Goal: Check status: Check status

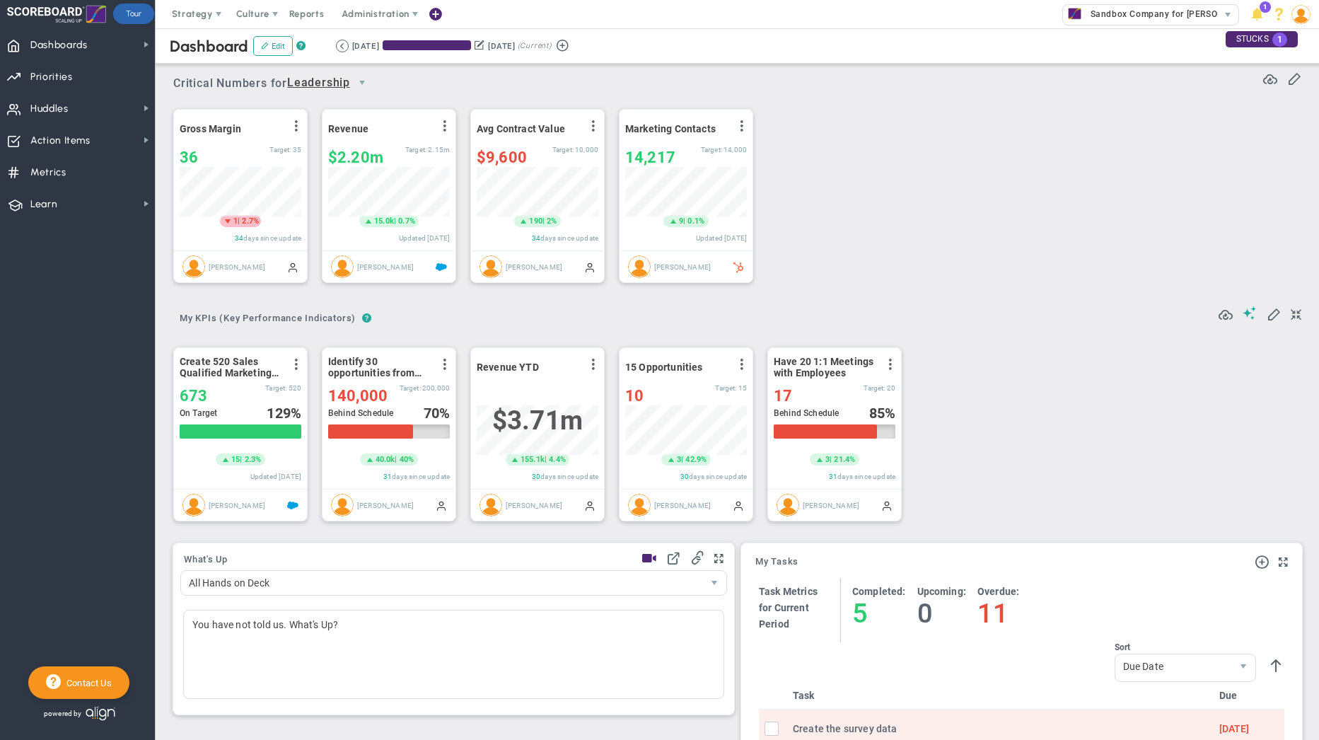
click at [790, 226] on div "Gross Margin View Historical Graph Edit Make "No Change" Update Add Past Update…" at bounding box center [732, 196] width 1146 height 199
click at [62, 39] on span "Dashboards" at bounding box center [58, 45] width 57 height 30
click at [79, 183] on span "Metrics Metrics" at bounding box center [77, 172] width 155 height 32
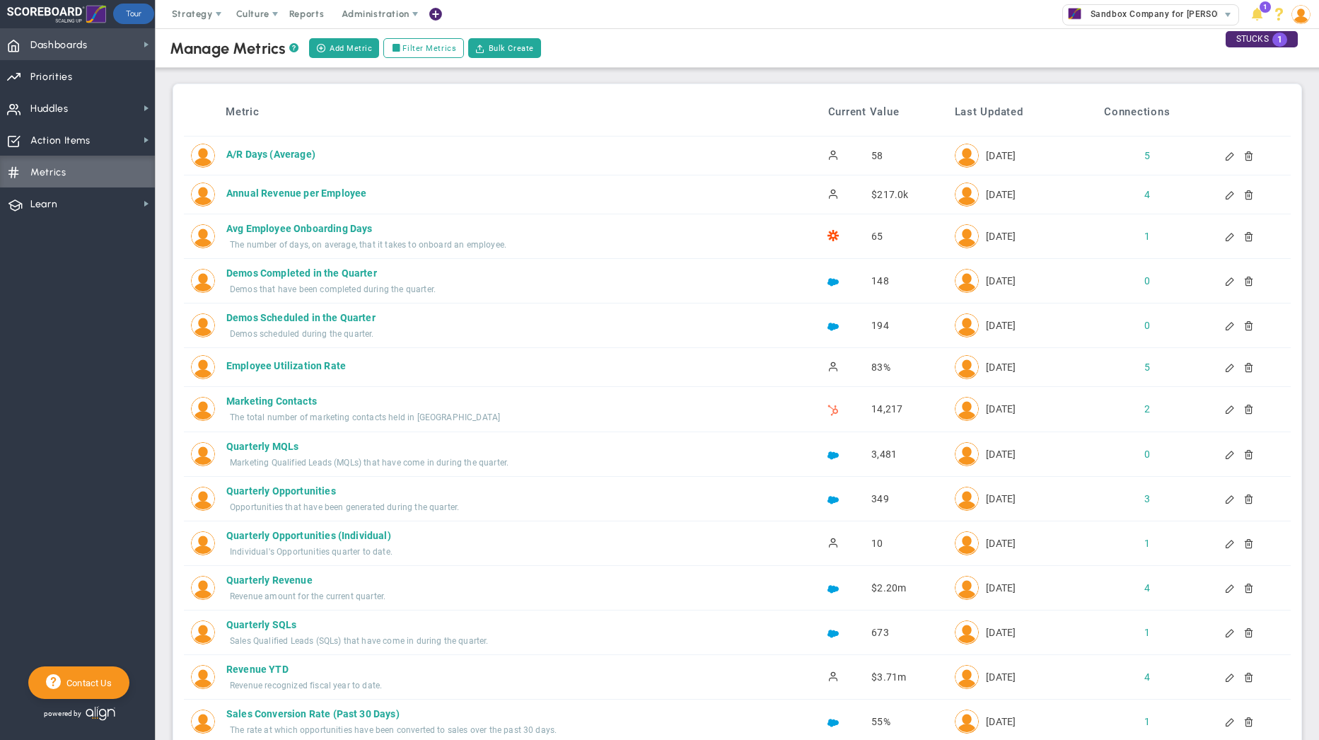
click at [72, 48] on span "Dashboards" at bounding box center [58, 45] width 57 height 30
click at [36, 45] on span "Dashboards" at bounding box center [58, 45] width 57 height 30
click at [16, 46] on span at bounding box center [13, 44] width 13 height 27
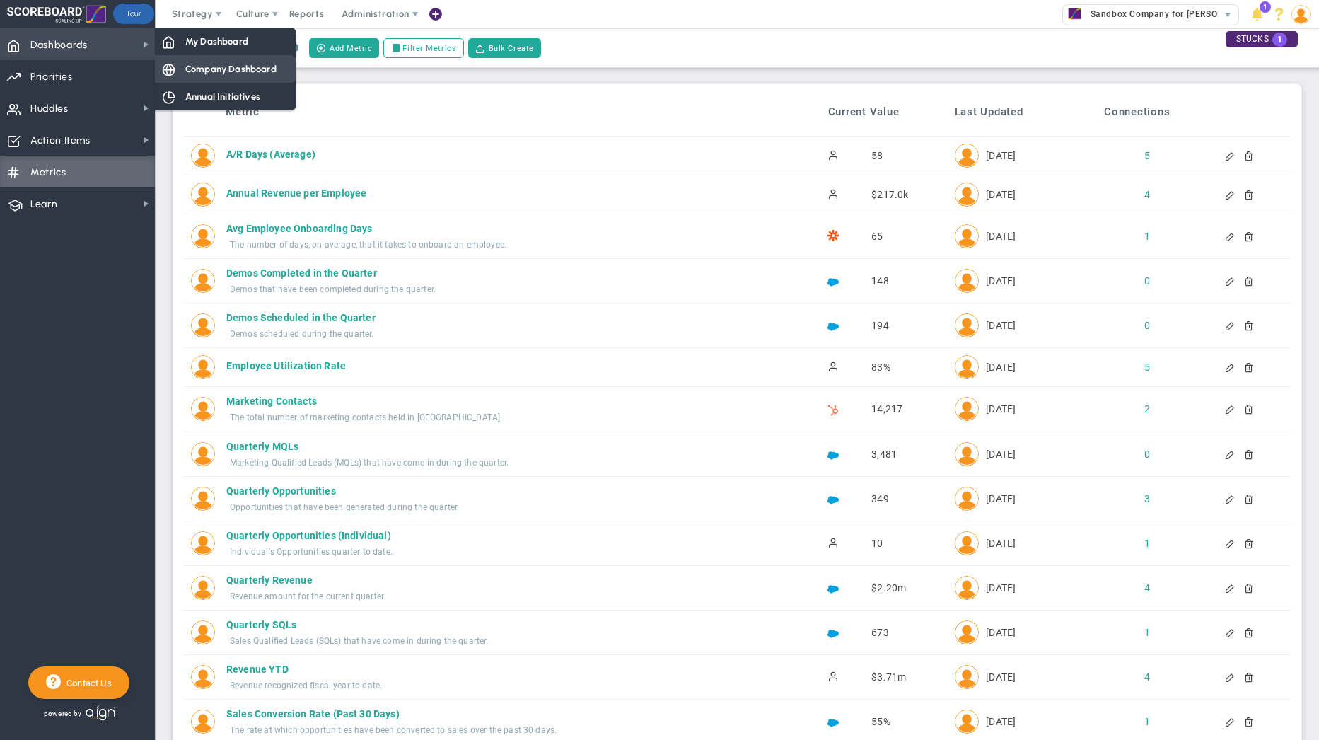
click at [214, 62] on div "Company Dashboard" at bounding box center [225, 69] width 141 height 28
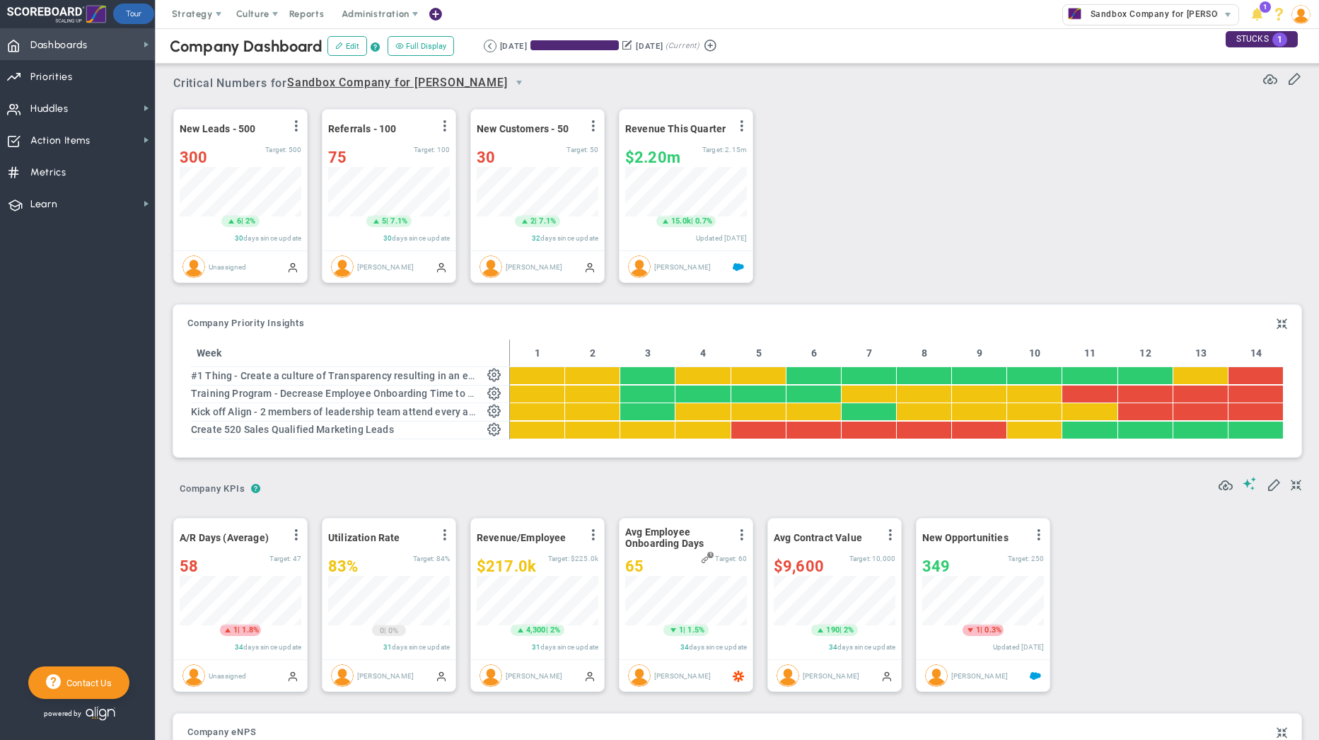
click at [122, 46] on span "Dashboards Dashboards" at bounding box center [77, 44] width 155 height 32
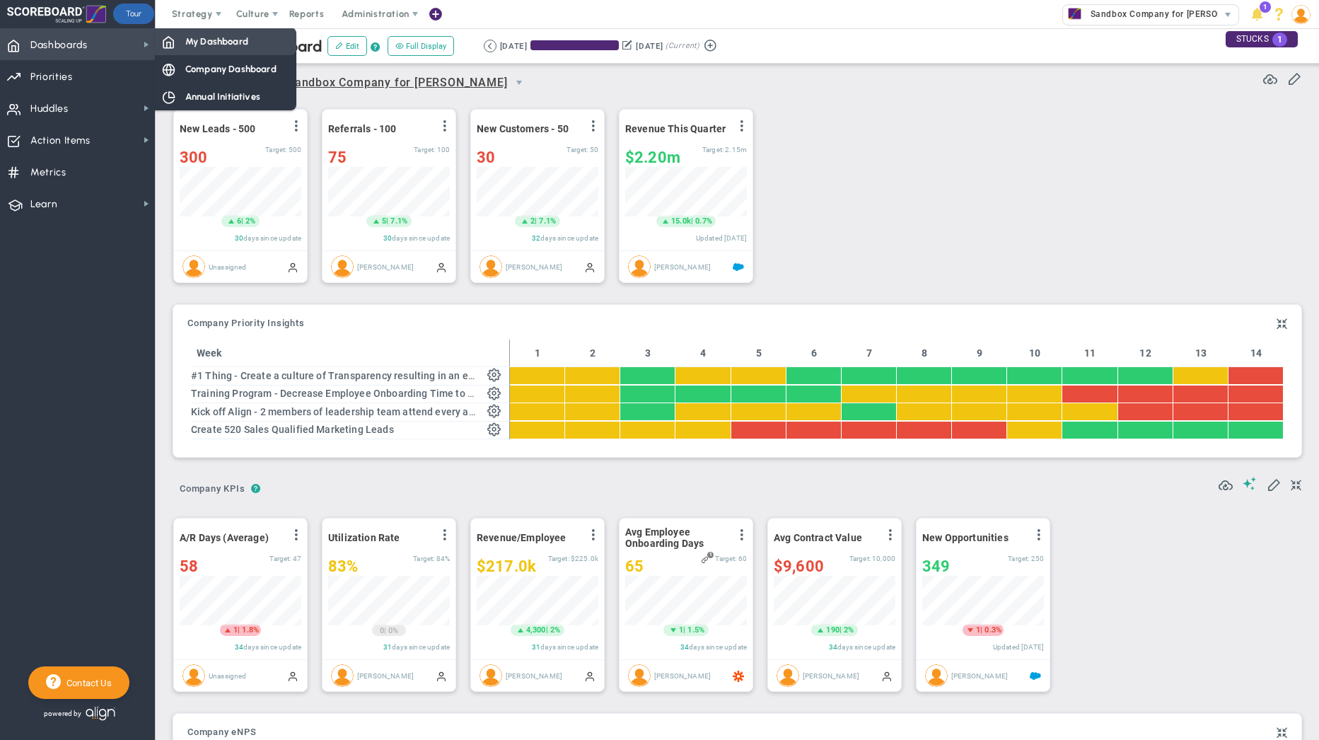
click at [214, 49] on div "My Dashboard" at bounding box center [225, 42] width 141 height 28
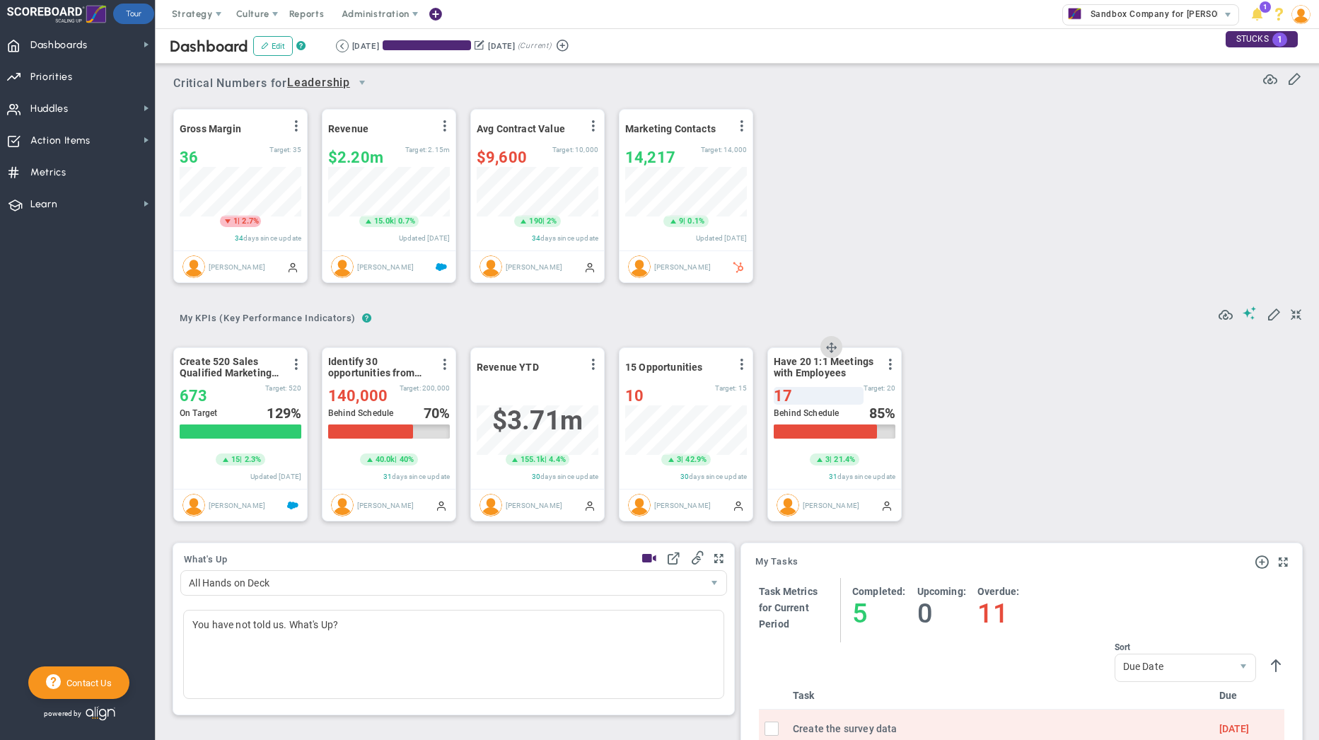
scroll to position [49, 122]
click at [121, 55] on span "Dashboards Dashboards" at bounding box center [77, 44] width 155 height 32
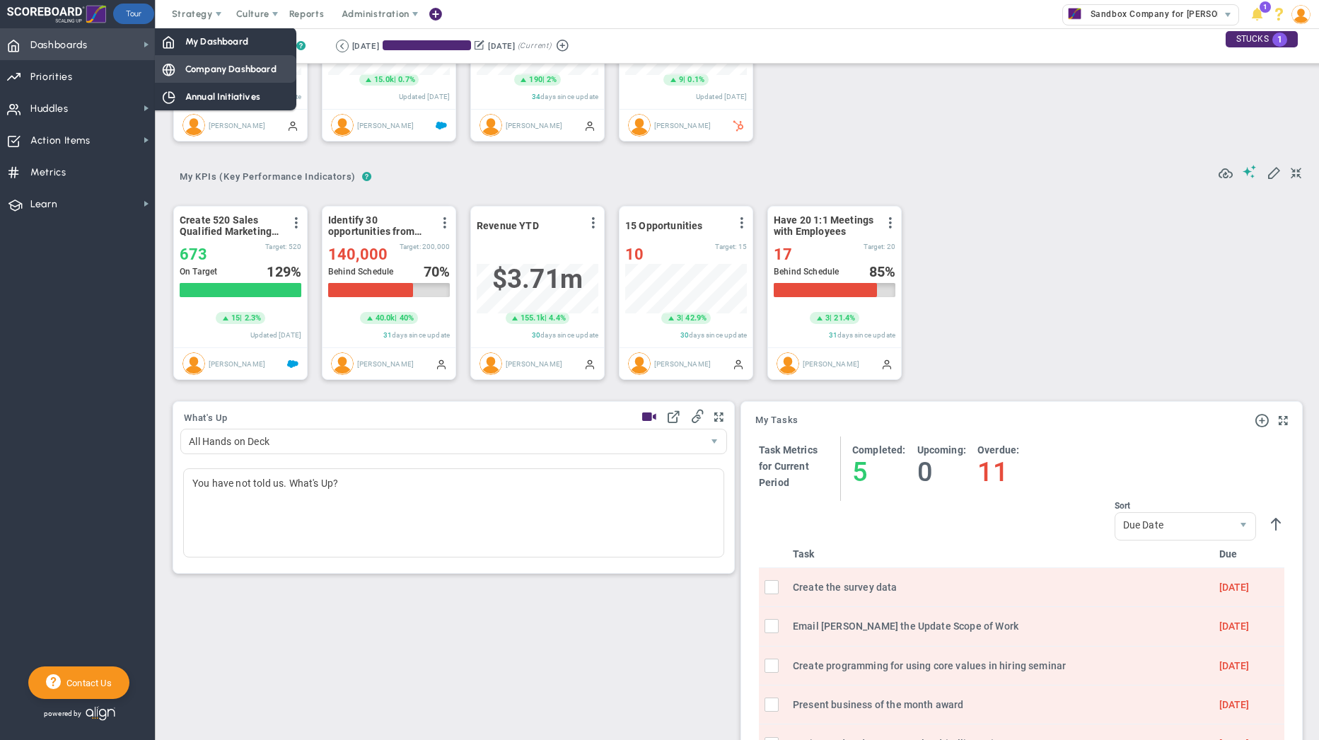
click at [221, 66] on span "Company Dashboard" at bounding box center [230, 68] width 91 height 13
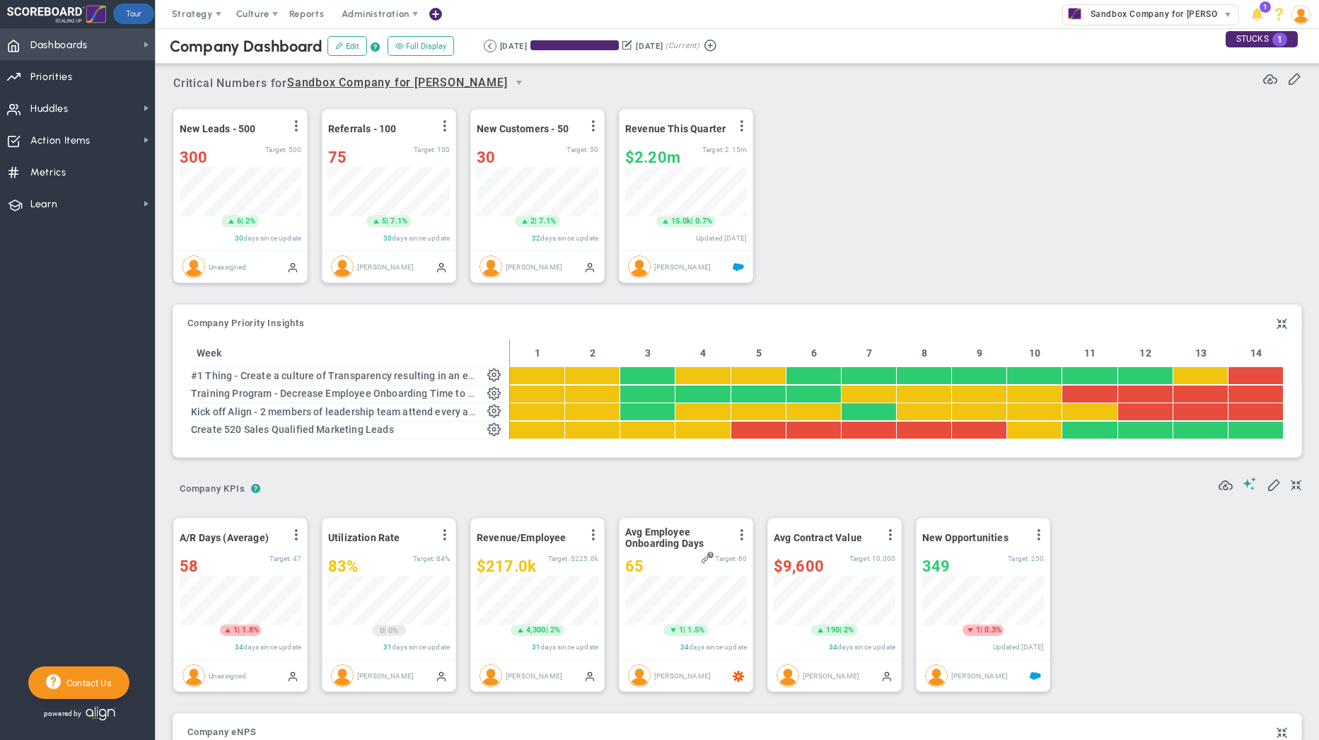
click at [75, 49] on span "Dashboards" at bounding box center [58, 45] width 57 height 30
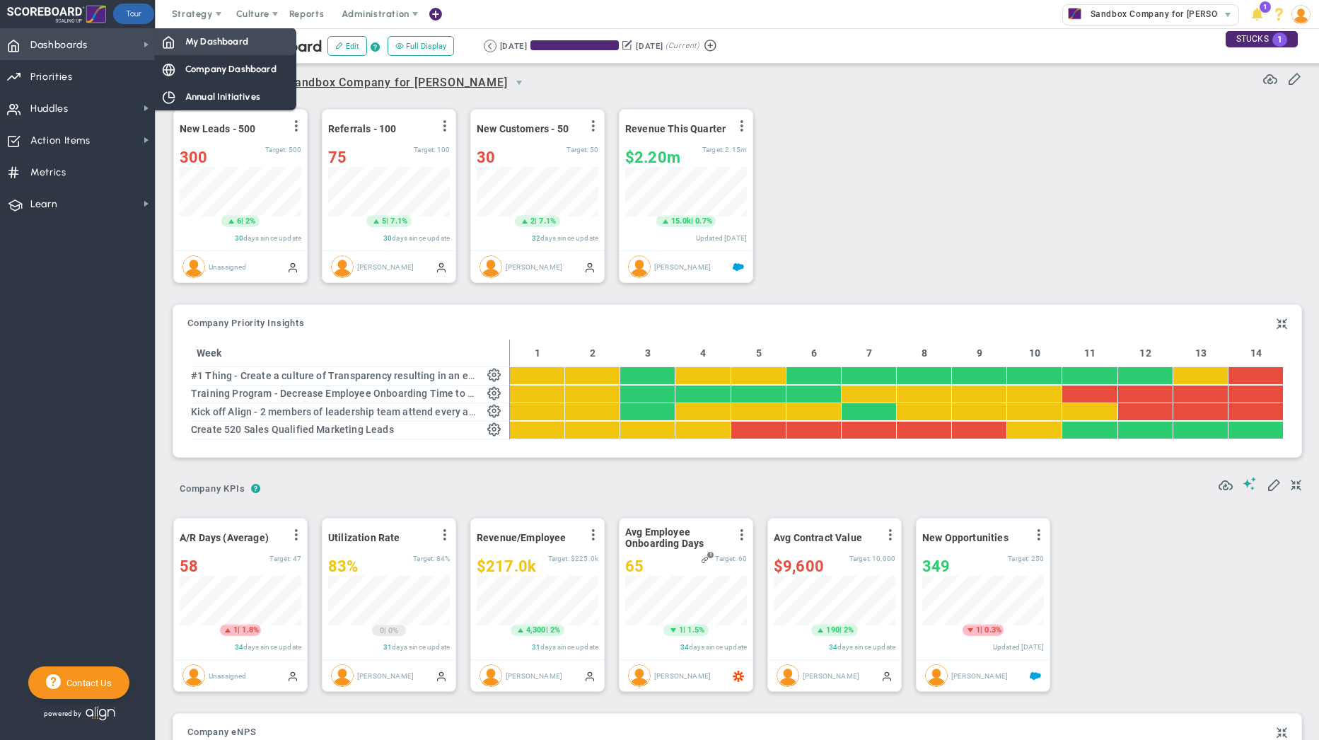
click at [190, 42] on span "My Dashboard" at bounding box center [216, 41] width 63 height 13
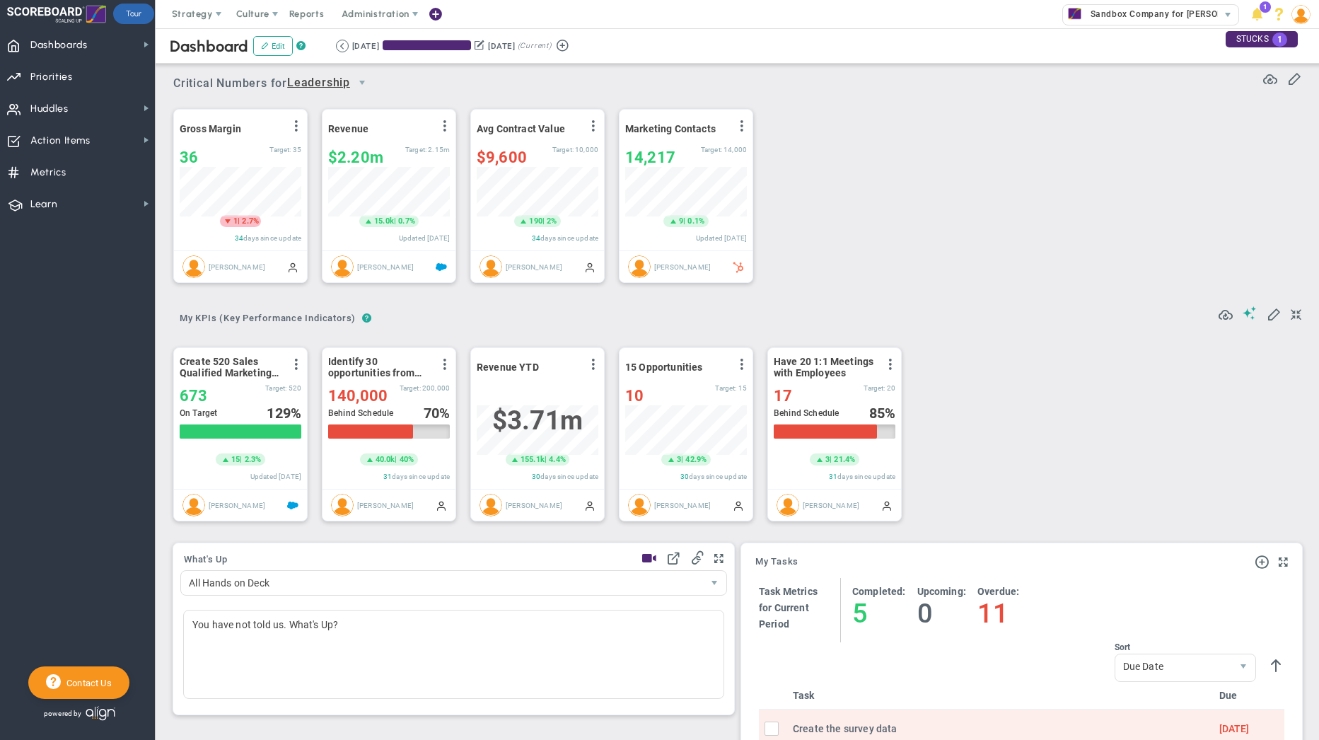
click at [684, 81] on div "Critical Numbers for Leadership 114654 Critical Numbers for Leadership Critical…" at bounding box center [737, 78] width 1128 height 37
click at [66, 103] on span "Huddles" at bounding box center [49, 109] width 38 height 30
click at [905, 227] on div "Gross Margin View Historical Graph Edit Make "No Change" Update Add Past Update…" at bounding box center [732, 196] width 1146 height 199
click at [833, 168] on div "Gross Margin View Historical Graph Edit Make "No Change" Update Add Past Update…" at bounding box center [732, 196] width 1146 height 199
click at [803, 219] on div "Gross Margin View Historical Graph Edit Make "No Change" Update Add Past Update…" at bounding box center [732, 196] width 1146 height 199
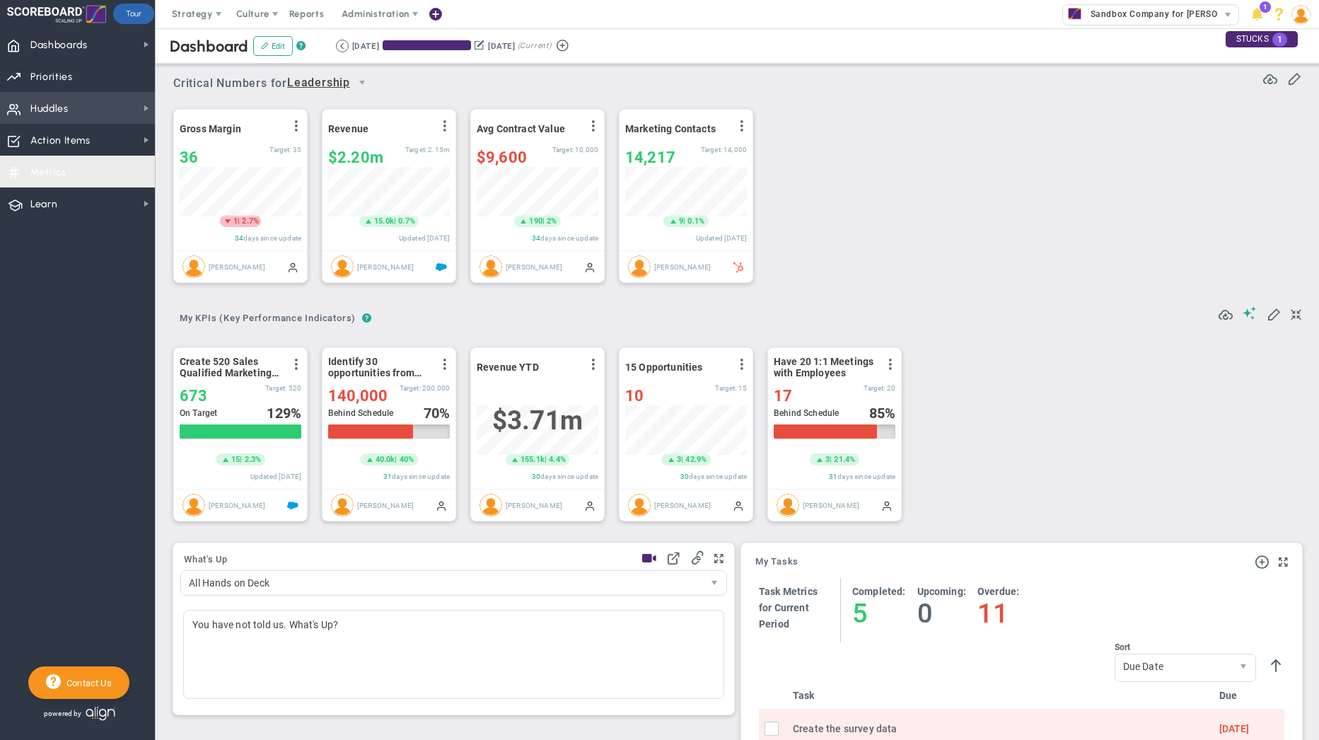
click at [49, 106] on span "Huddles" at bounding box center [49, 109] width 38 height 30
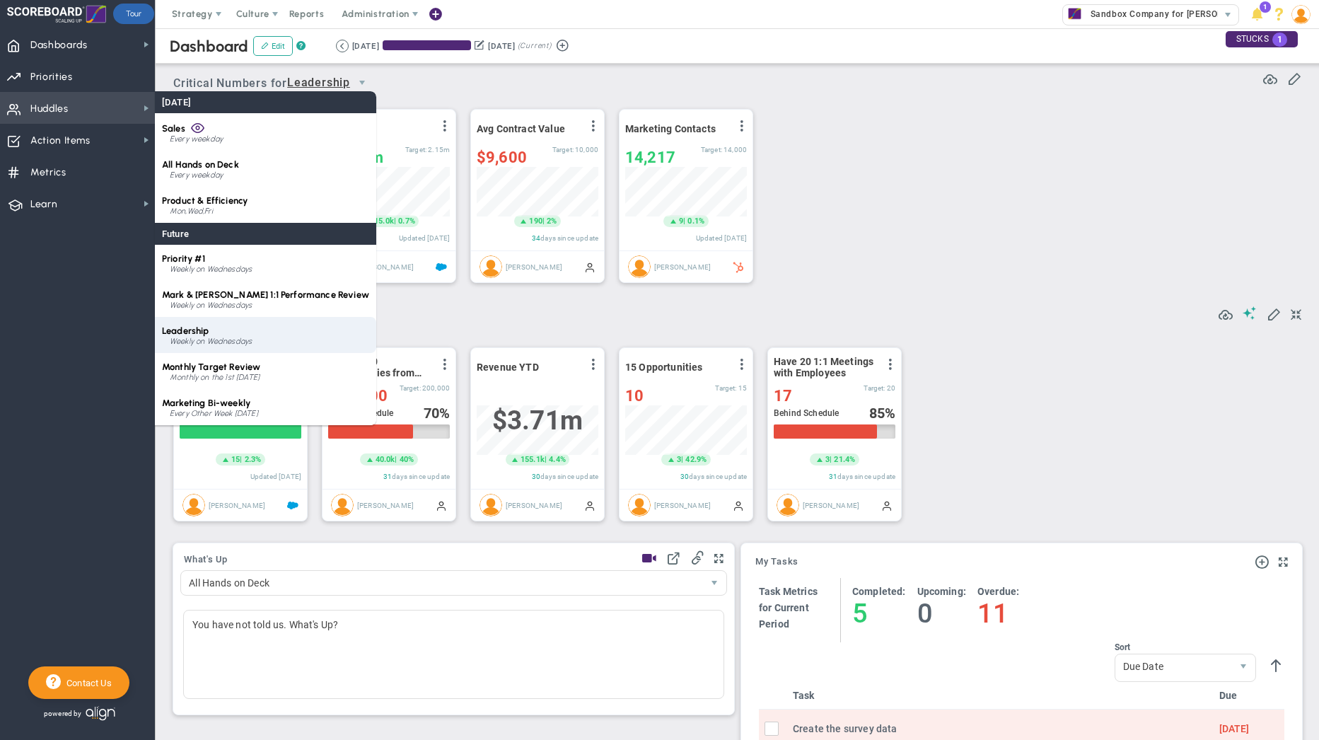
click at [289, 337] on div "Weekly on Wednesdays" at bounding box center [269, 341] width 199 height 8
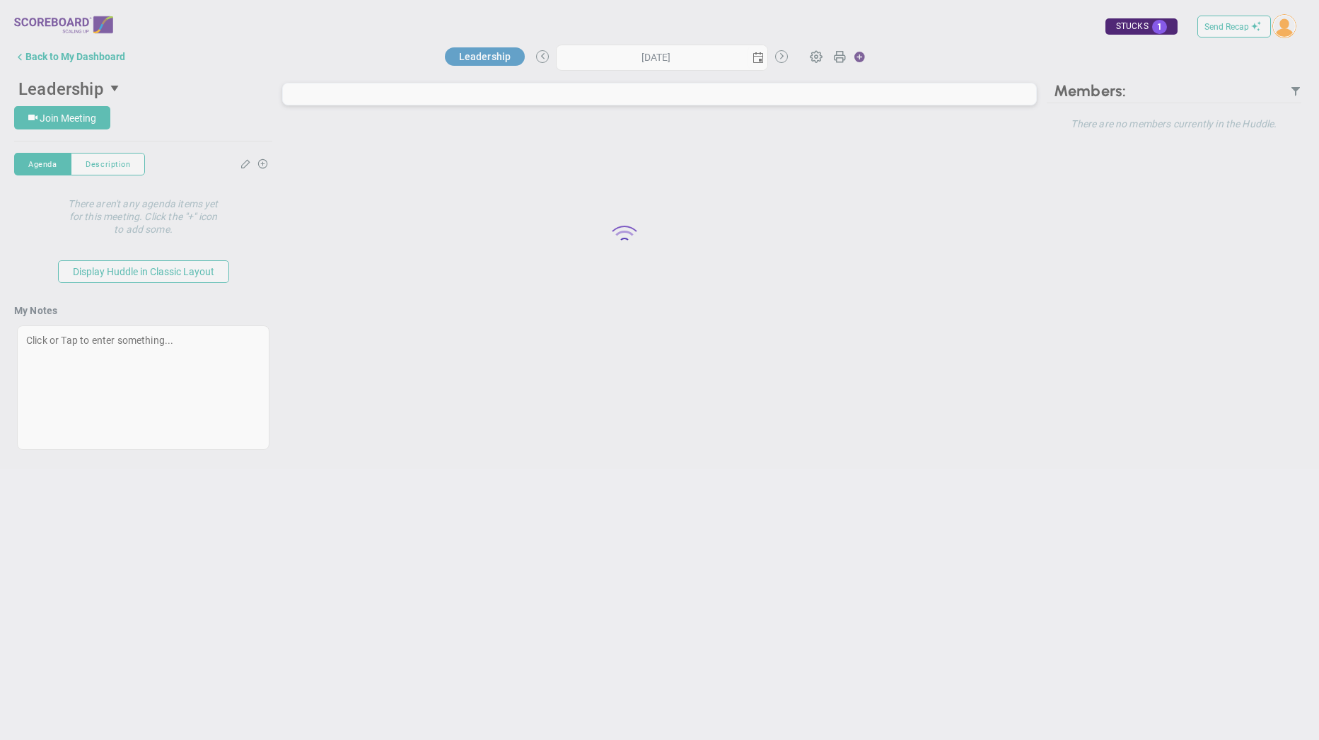
type input "Wednesday, August 20, 2025"
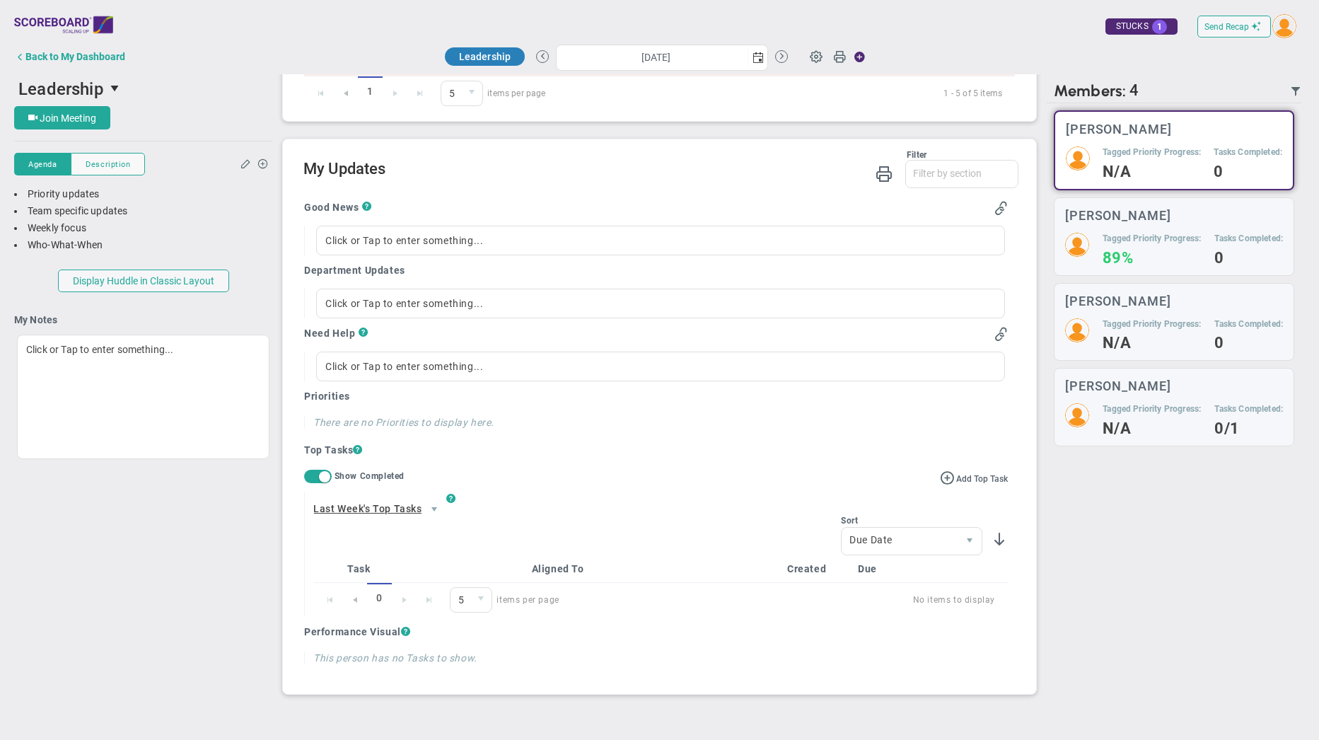
scroll to position [735, 0]
click at [62, 79] on span "Leadership" at bounding box center [61, 89] width 86 height 20
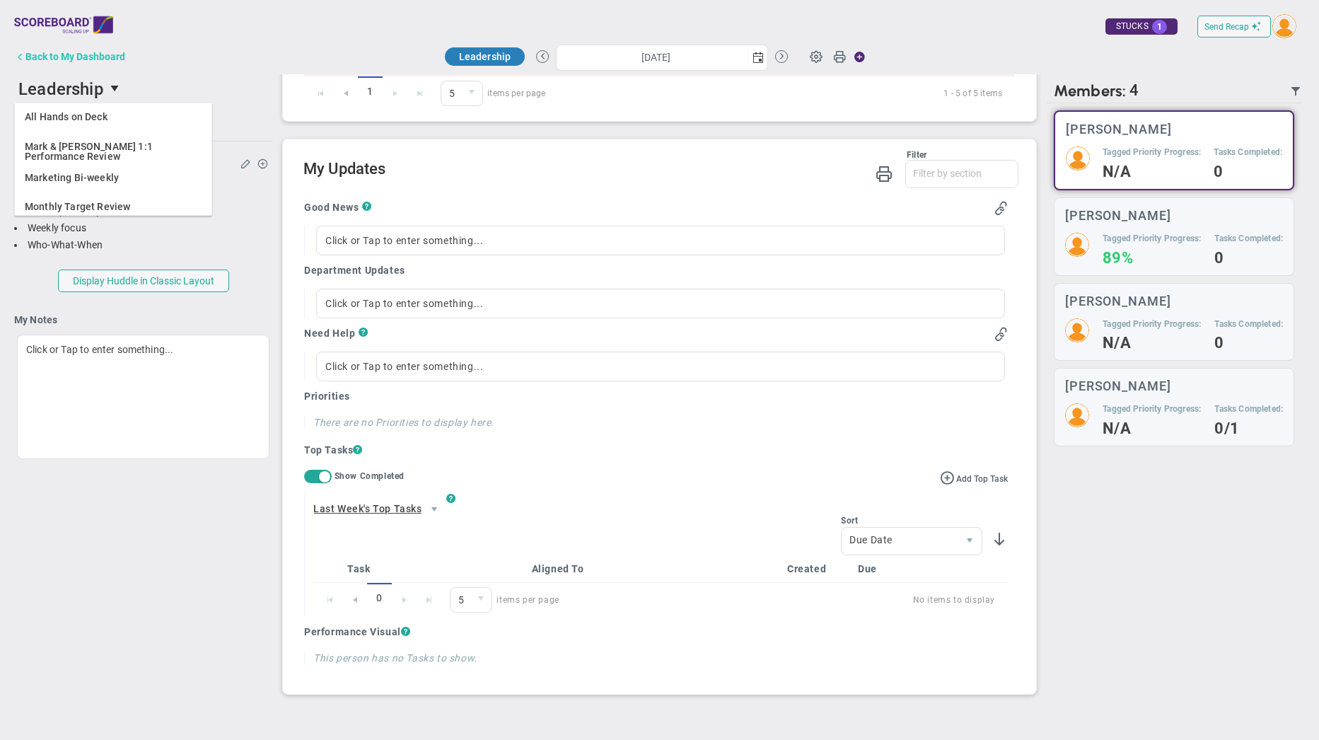
click at [103, 59] on div "Back to My Dashboard" at bounding box center [75, 56] width 100 height 11
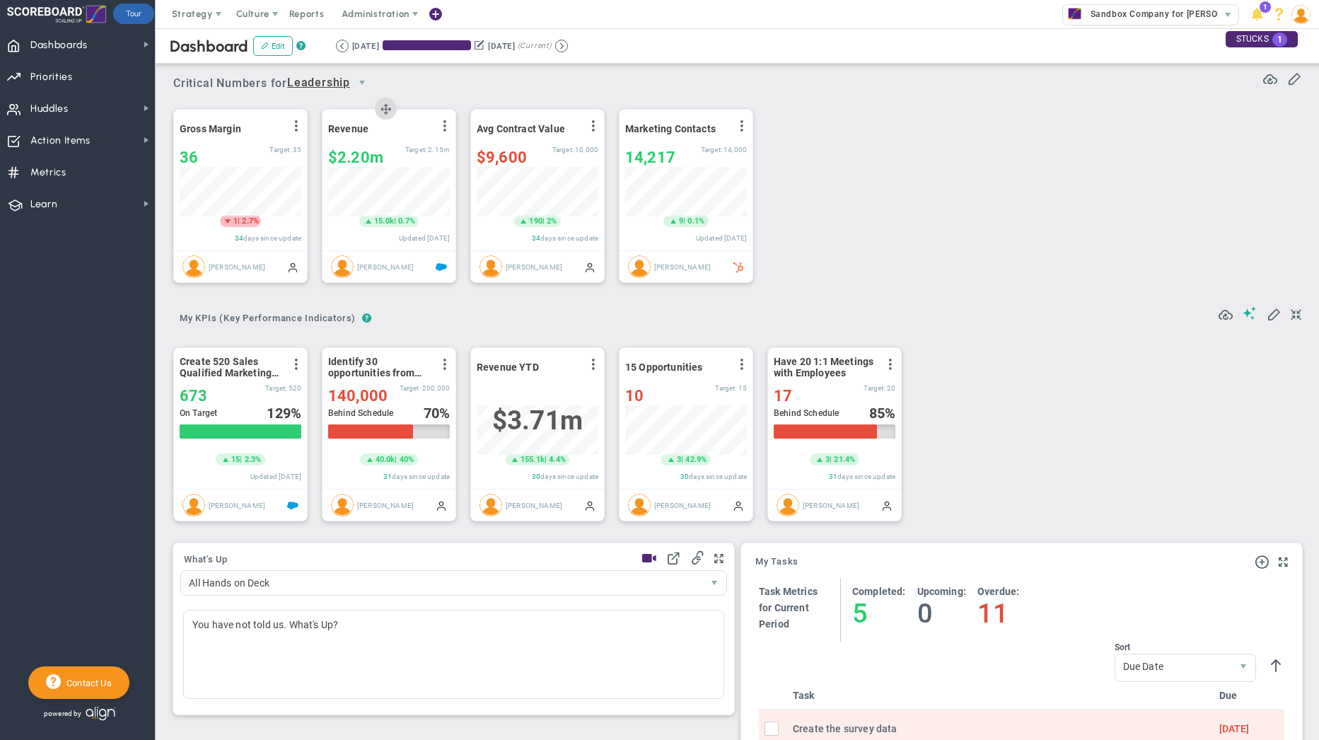
scroll to position [49, 122]
click at [62, 113] on span "Huddles" at bounding box center [49, 109] width 38 height 30
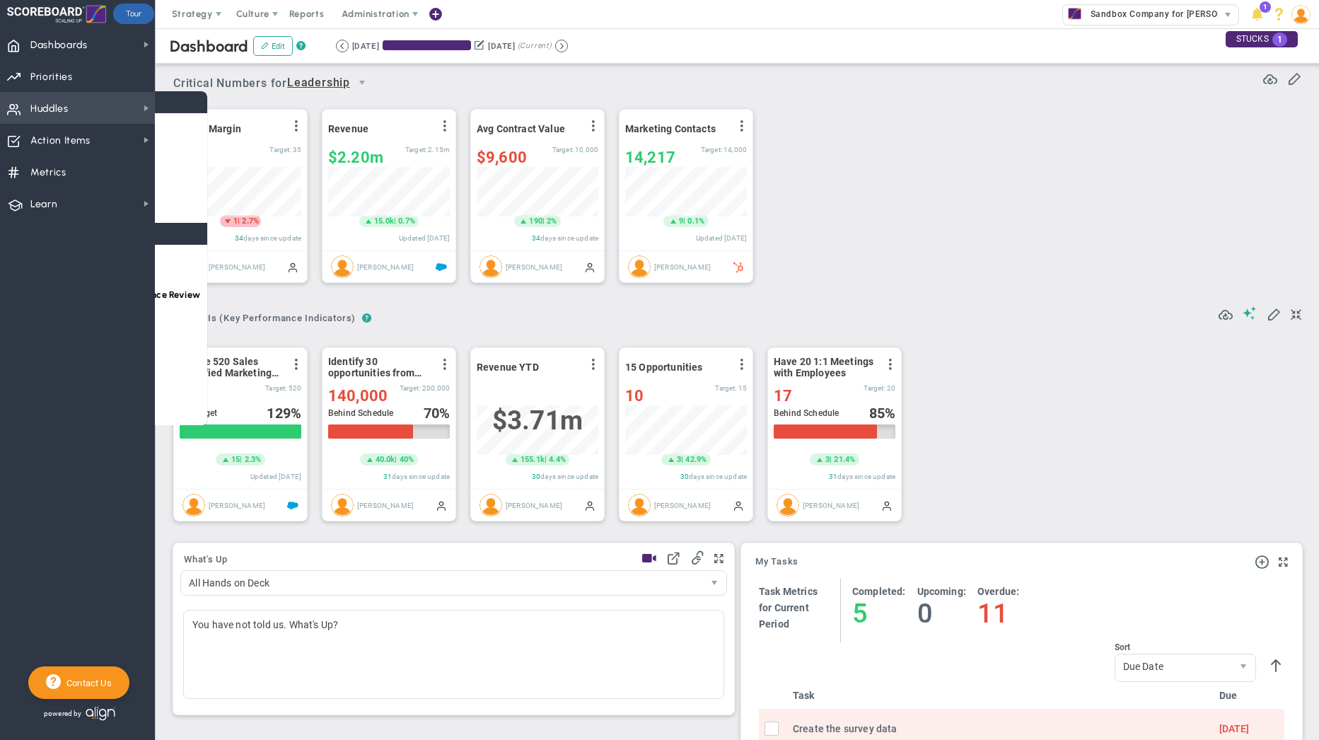
click at [60, 107] on span "Huddles" at bounding box center [49, 109] width 38 height 30
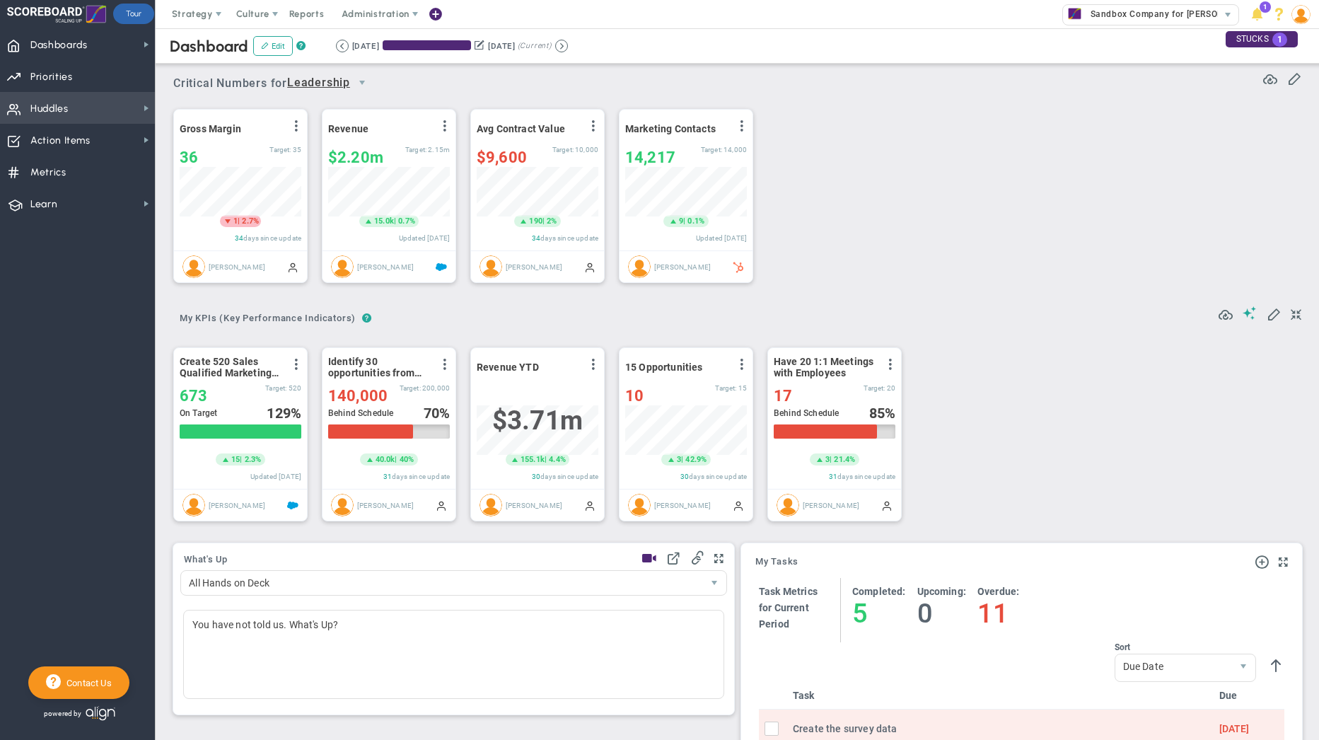
click at [43, 111] on span "Huddles" at bounding box center [49, 109] width 38 height 30
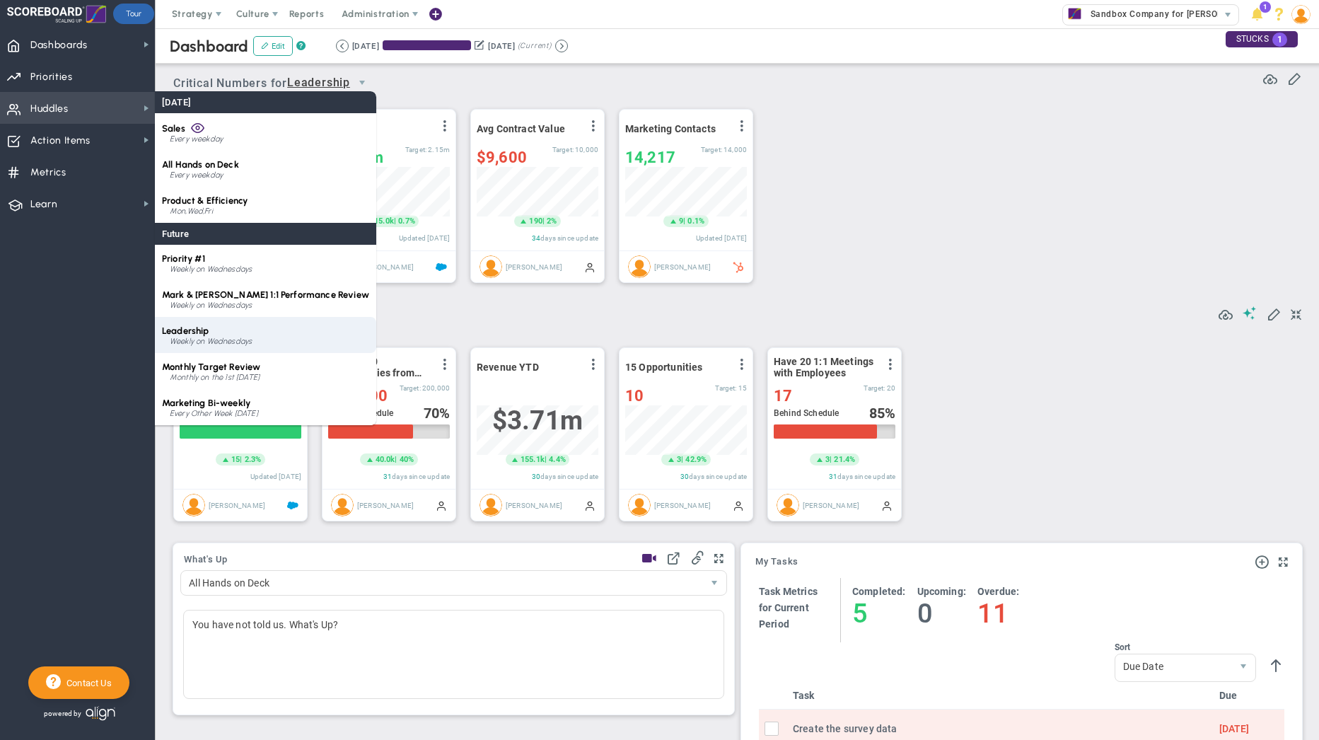
click at [264, 338] on div "Weekly on Wednesdays" at bounding box center [269, 341] width 199 height 8
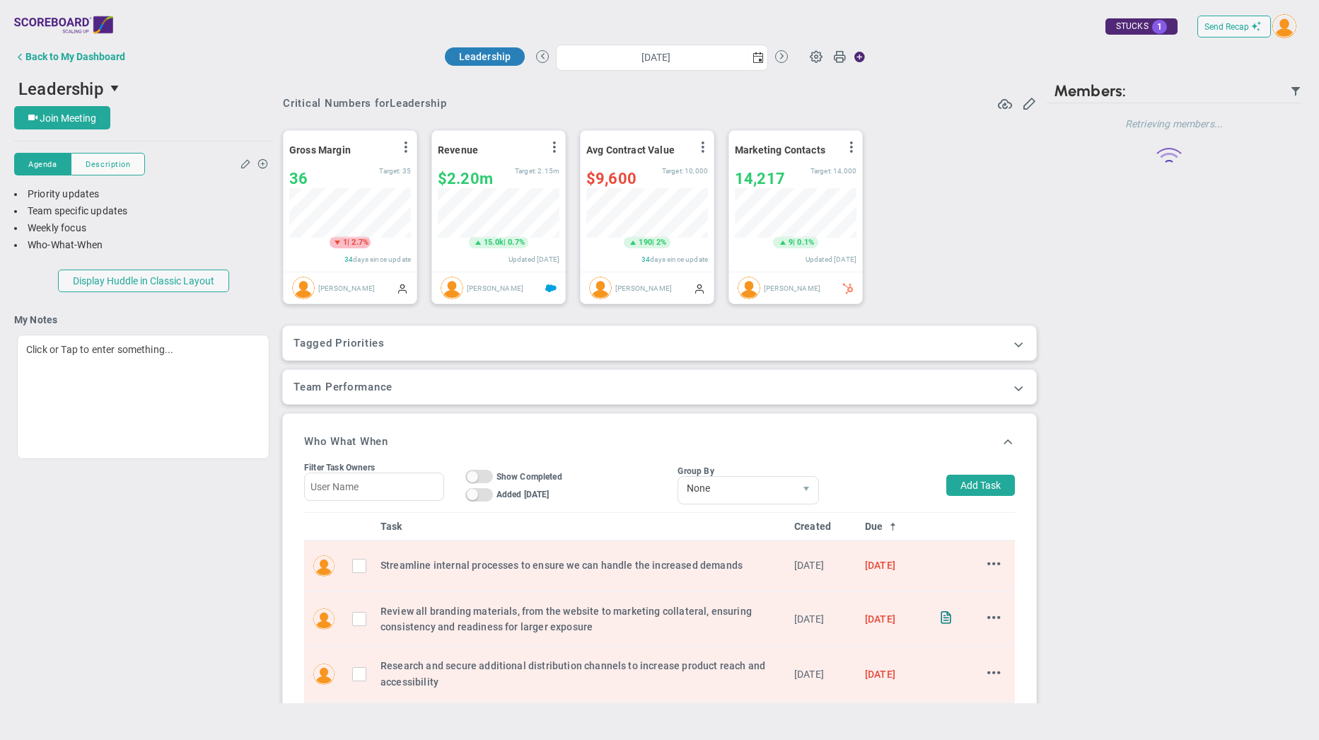
scroll to position [707081, 707009]
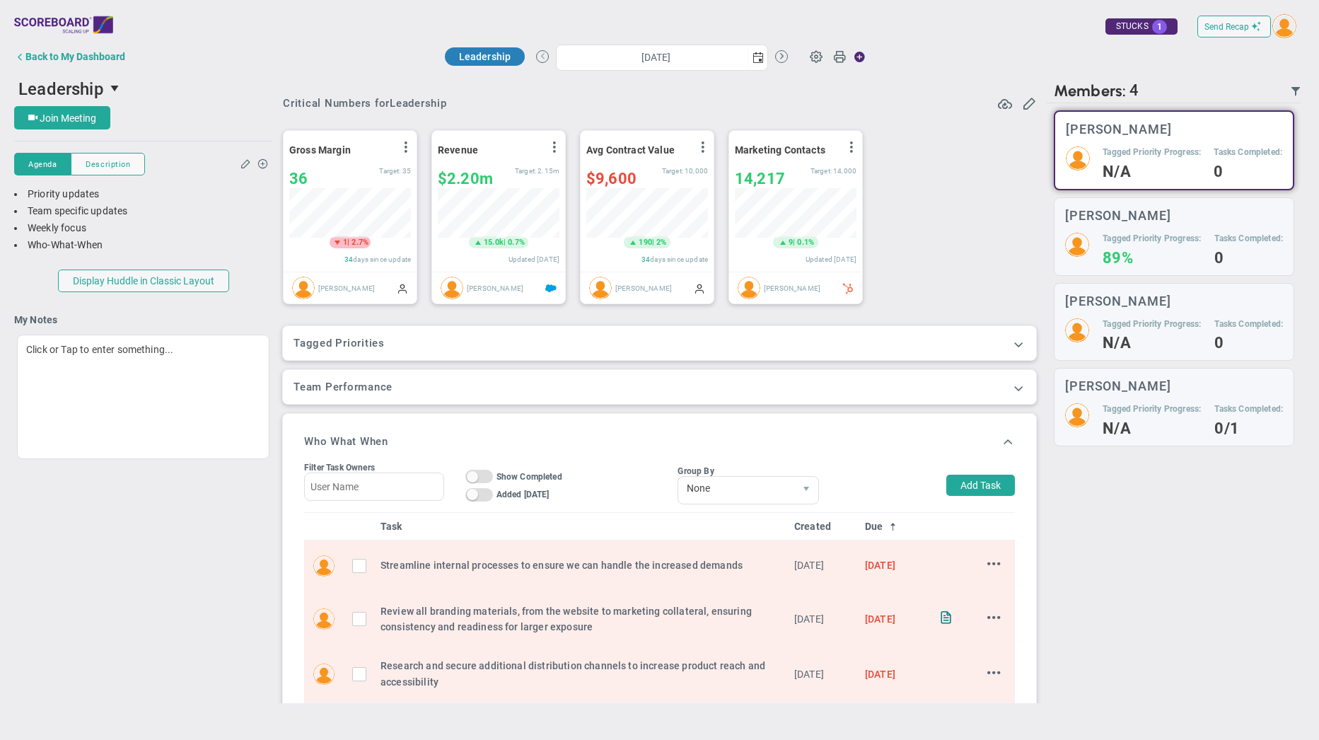
click at [540, 61] on button at bounding box center [542, 56] width 13 height 13
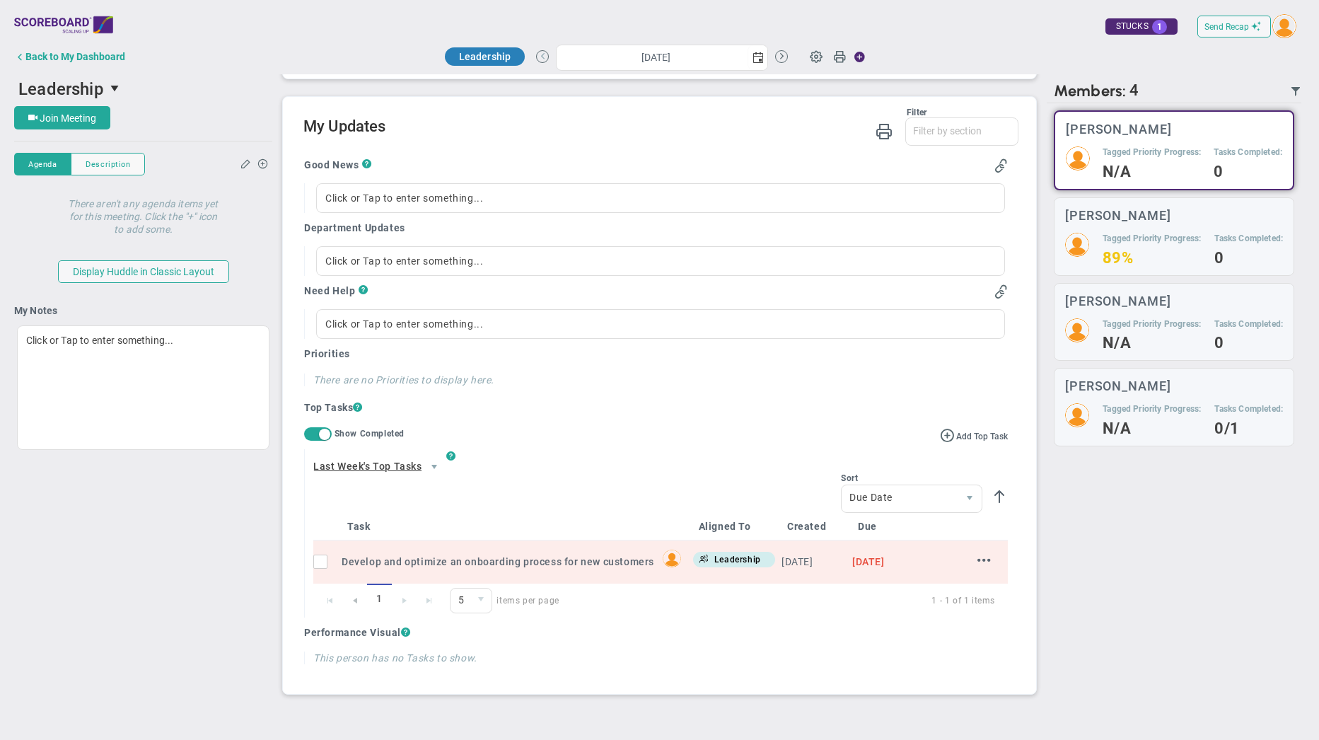
click at [540, 59] on button at bounding box center [542, 56] width 13 height 13
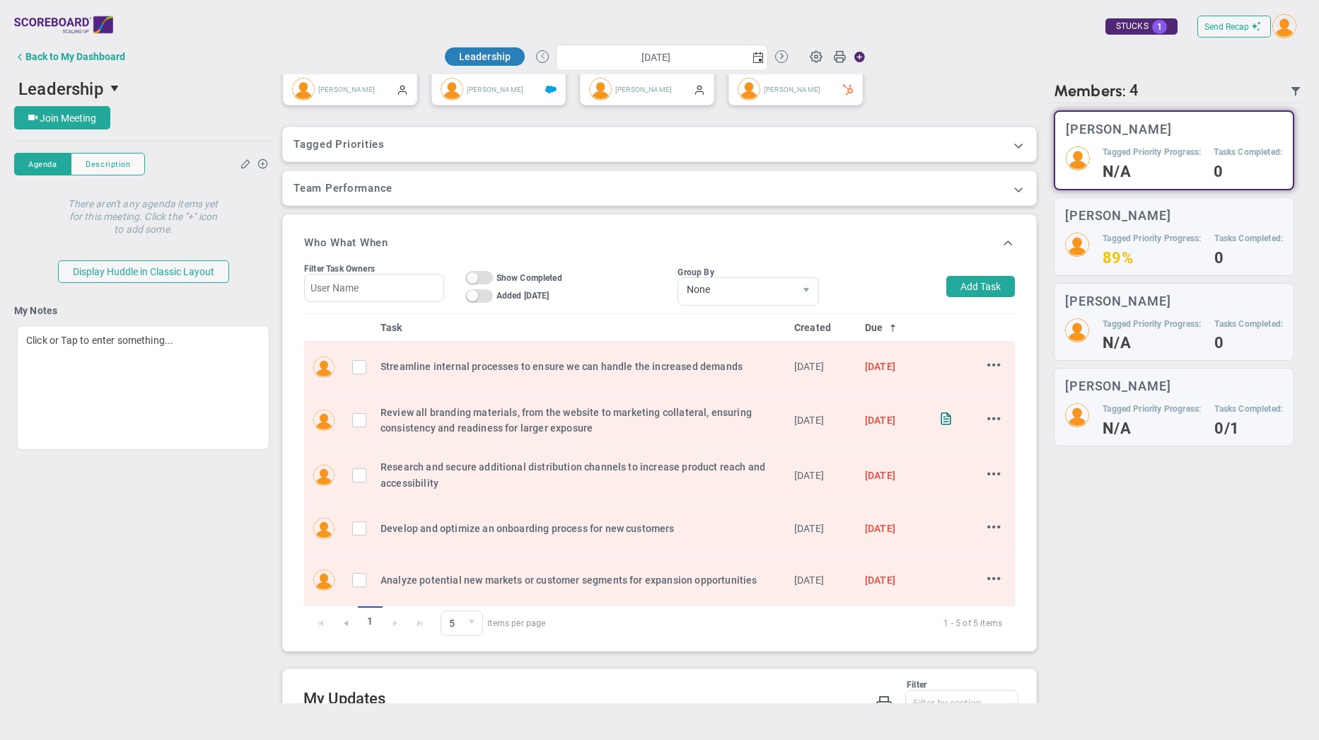
type input "Wednesday, August 6, 2025"
